Goal: Learn about a topic

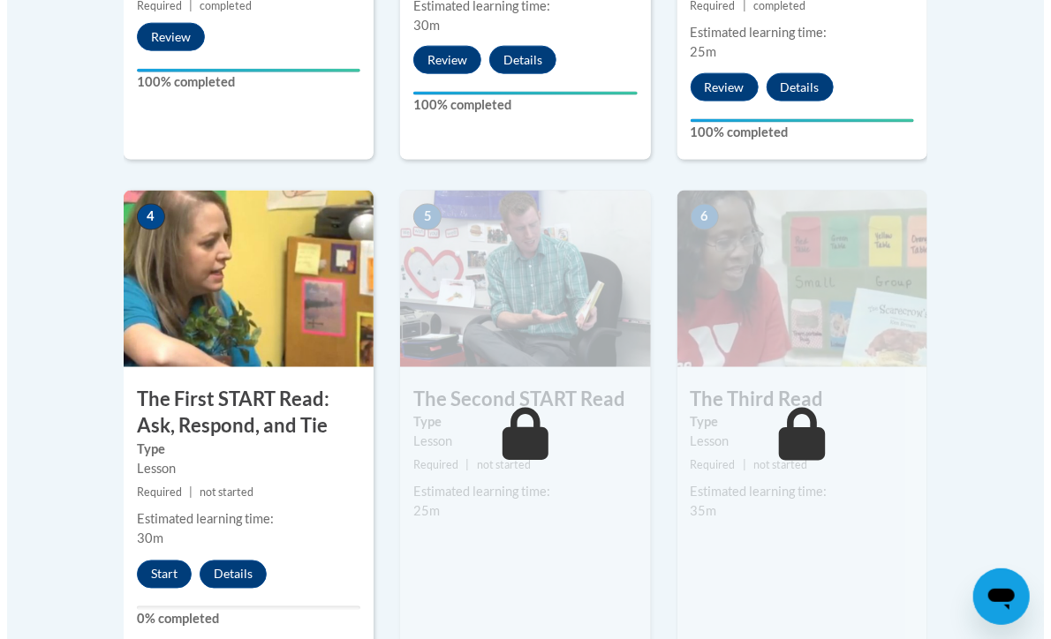
scroll to position [949, 0]
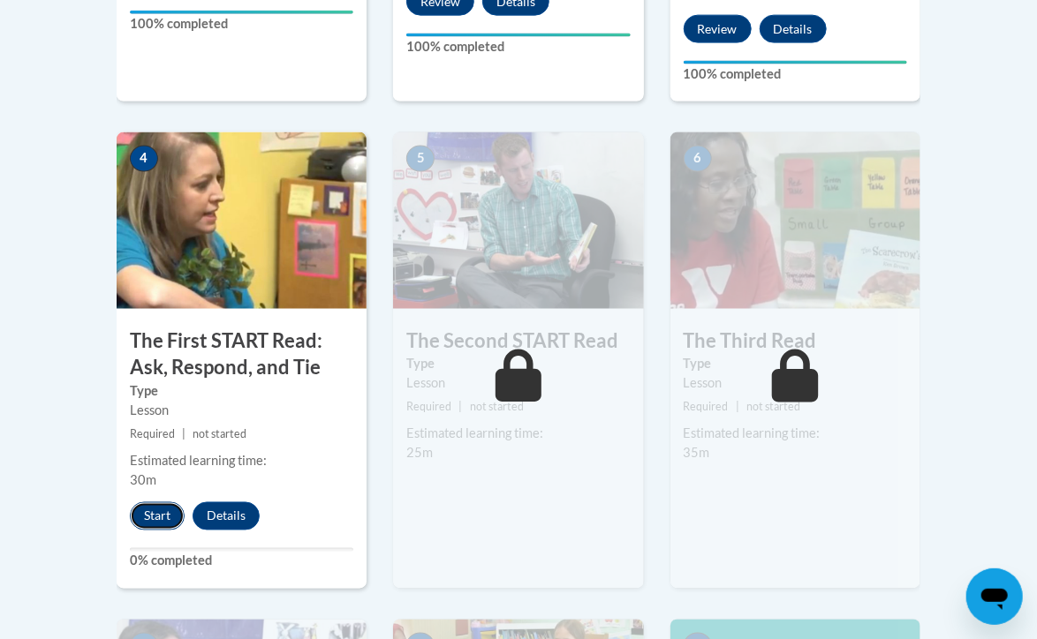
click at [155, 512] on button "Start" at bounding box center [157, 517] width 55 height 28
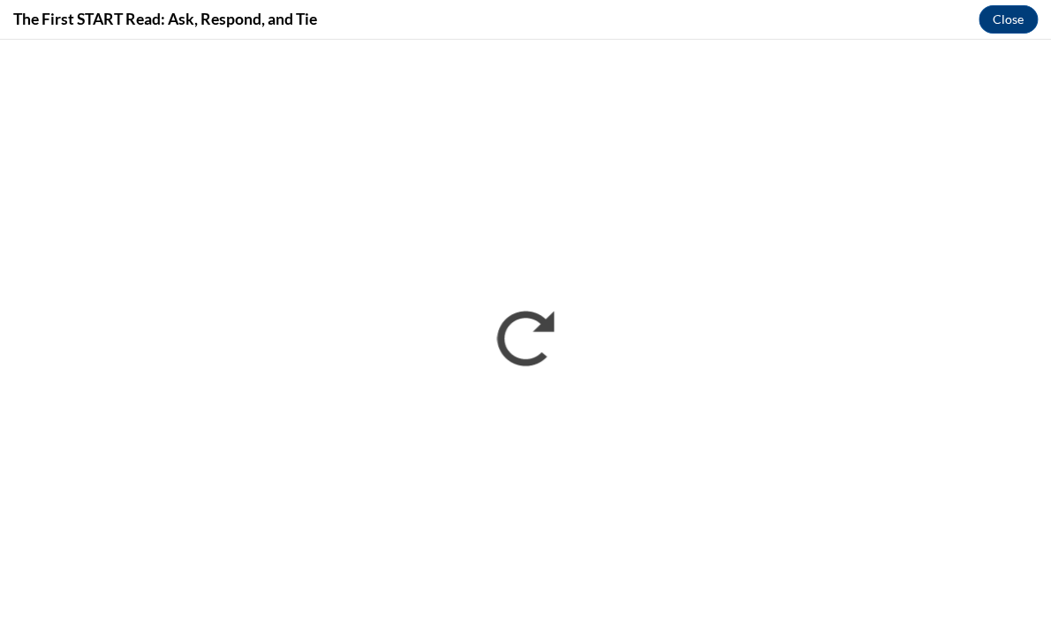
scroll to position [0, 0]
